Goal: Task Accomplishment & Management: Manage account settings

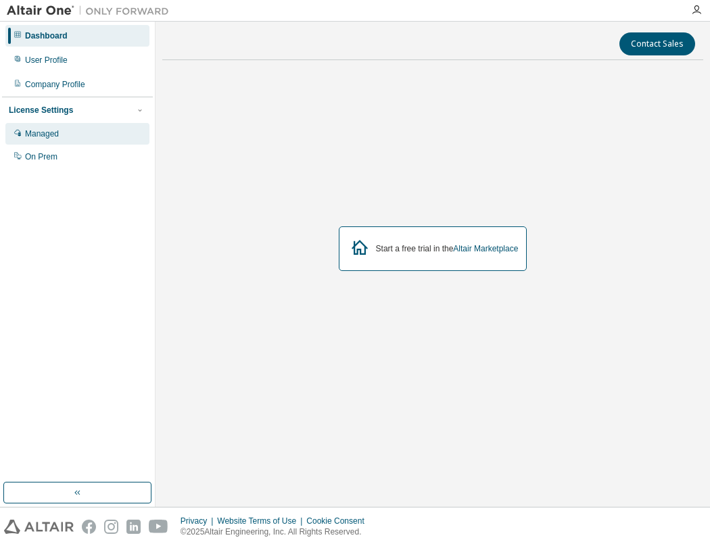
click at [53, 137] on div "Managed" at bounding box center [42, 133] width 34 height 11
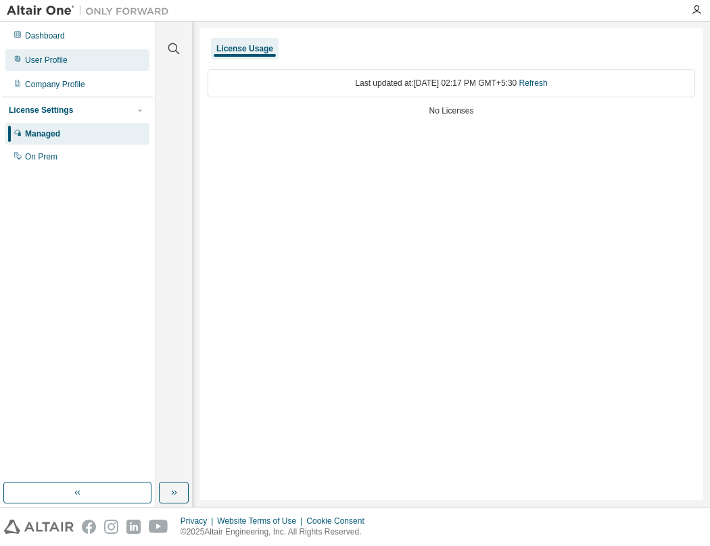
click at [47, 63] on div "User Profile" at bounding box center [46, 60] width 43 height 11
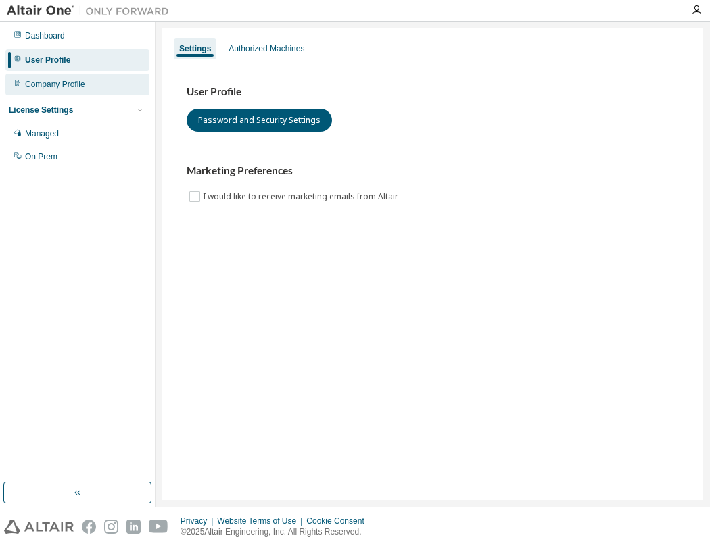
click at [49, 91] on div "Company Profile" at bounding box center [77, 85] width 144 height 22
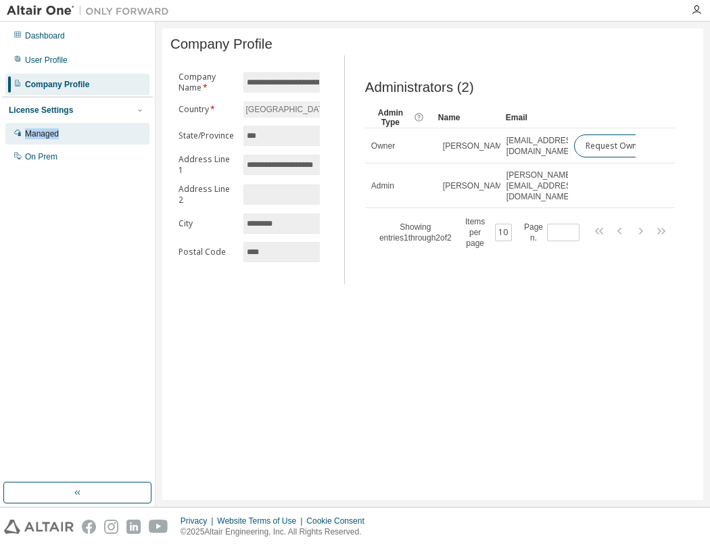
click at [48, 134] on div "Managed" at bounding box center [42, 133] width 34 height 11
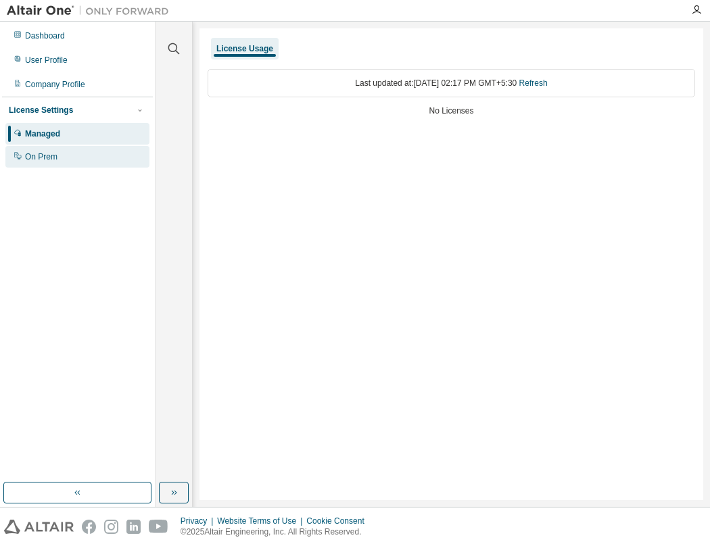
click at [61, 164] on div "On Prem" at bounding box center [77, 157] width 144 height 22
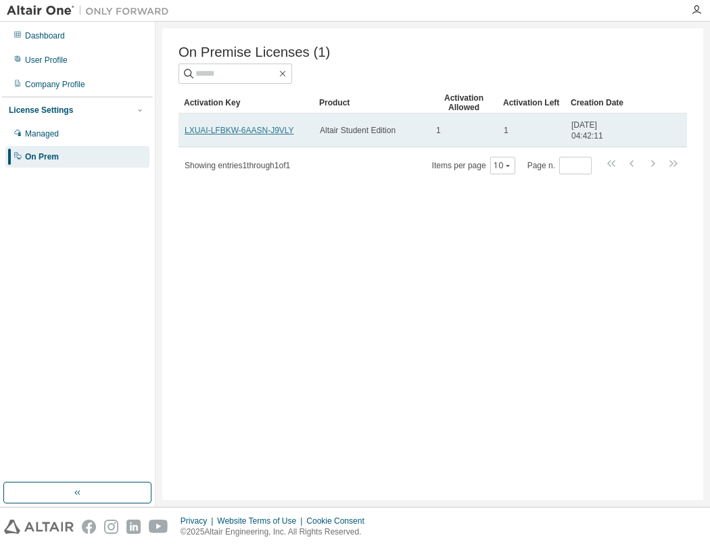
click at [192, 132] on link "LXUAI-LFBKW-6AASN-J9VLY" at bounding box center [240, 130] width 110 height 9
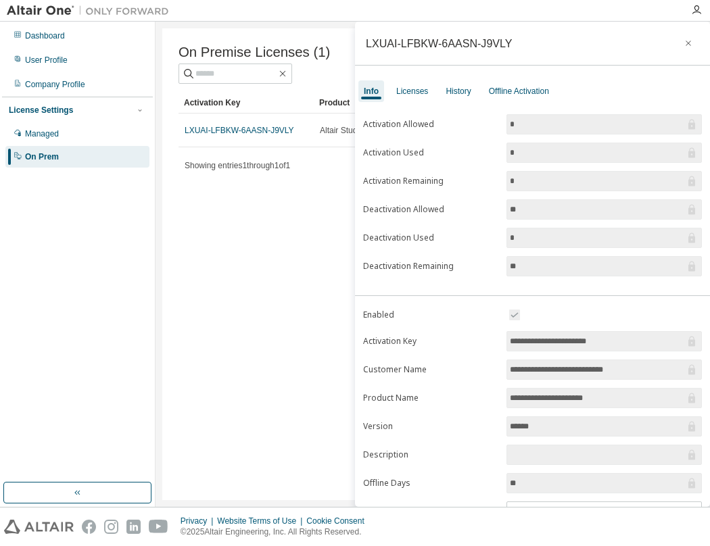
drag, startPoint x: 508, startPoint y: 341, endPoint x: 638, endPoint y: 347, distance: 129.9
click at [638, 347] on input "**********" at bounding box center [597, 342] width 175 height 14
